Goal: Navigation & Orientation: Go to known website

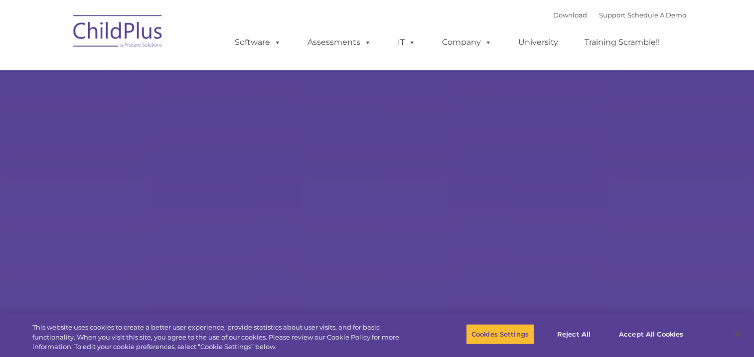
select select "MEDIUM"
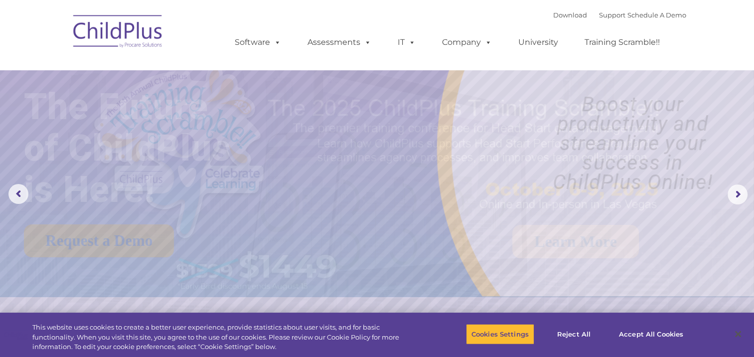
click at [127, 10] on img at bounding box center [118, 33] width 100 height 50
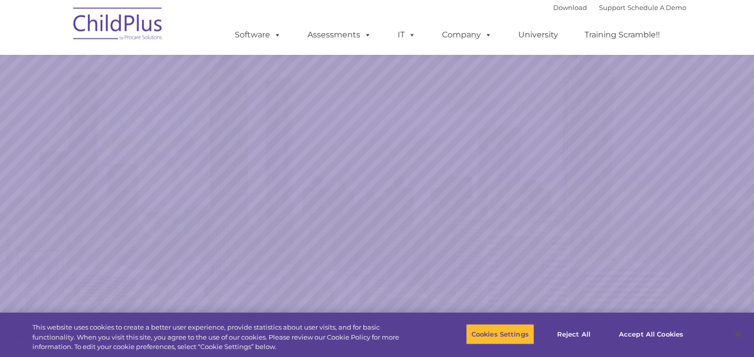
scroll to position [703, 0]
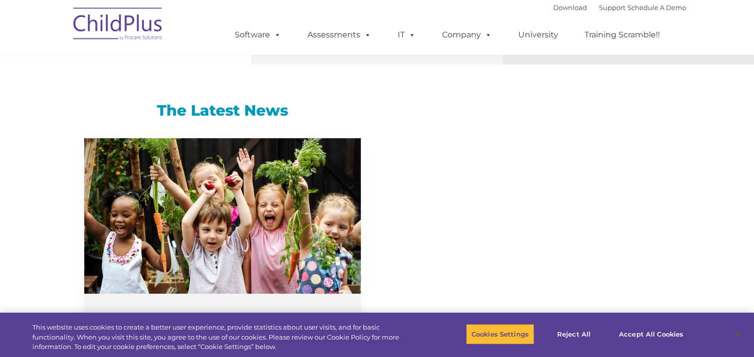
select select "MEDIUM"
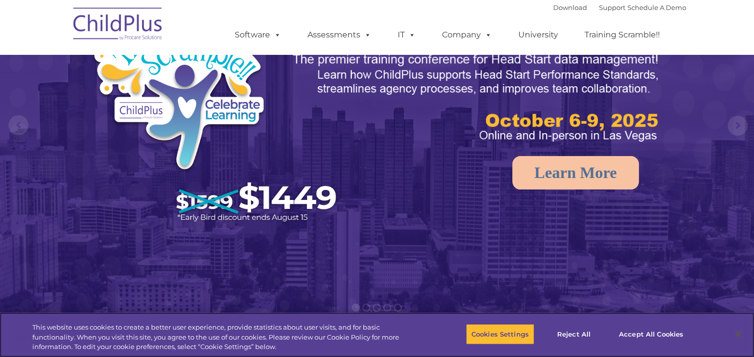
scroll to position [0, 0]
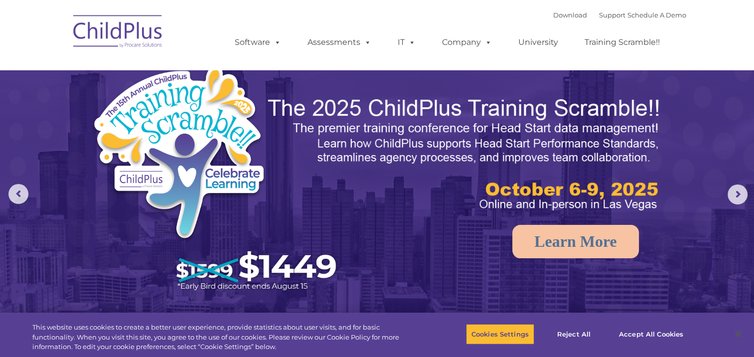
click at [102, 30] on img at bounding box center [118, 33] width 100 height 50
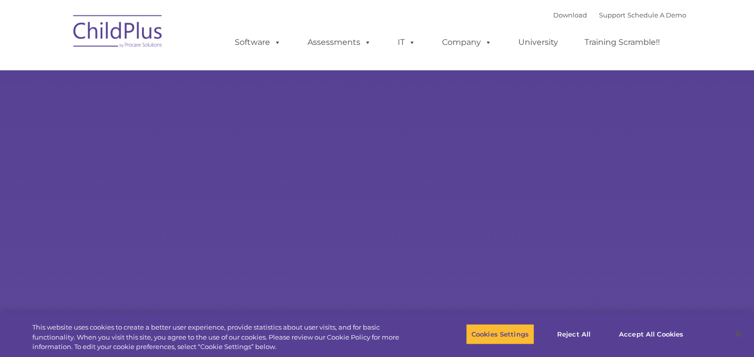
type input ""
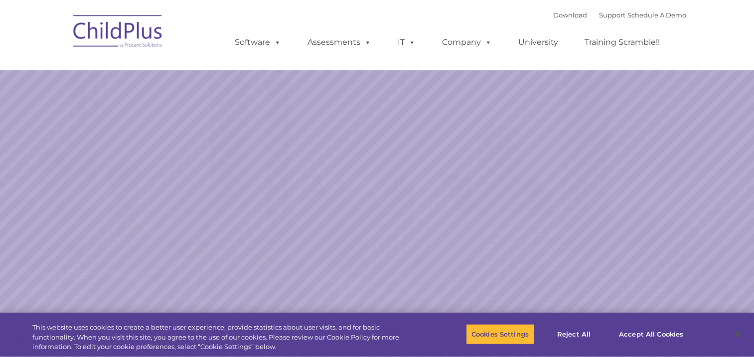
select select "MEDIUM"
